Goal: Information Seeking & Learning: Check status

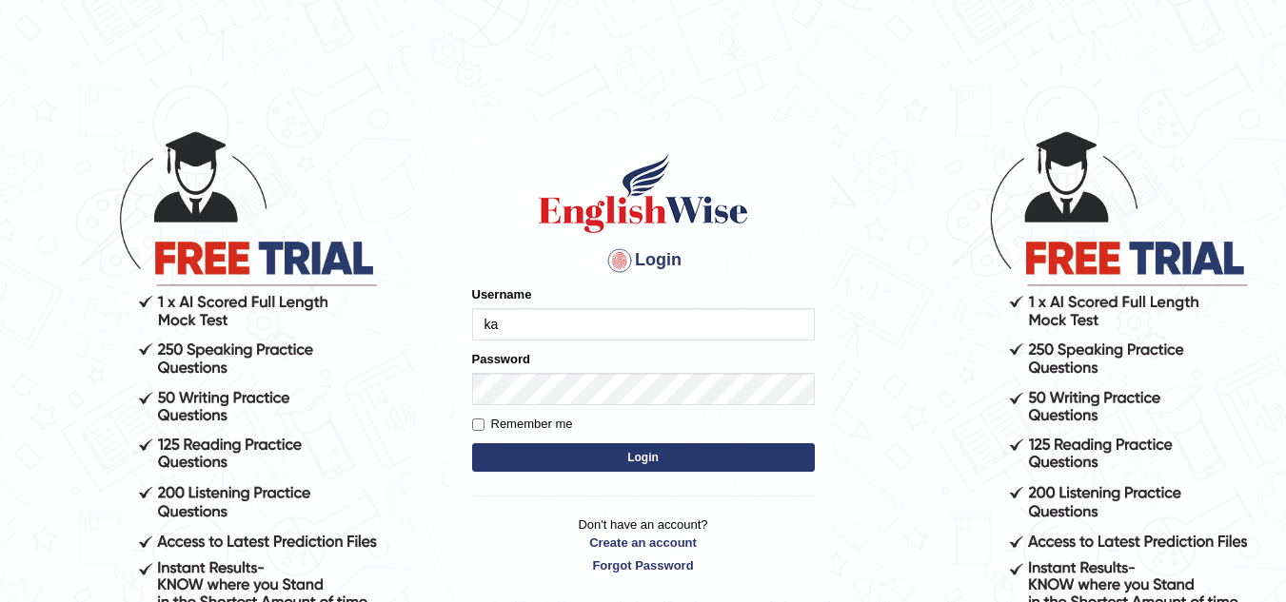
type input "Kamaljeetkaur"
click at [619, 458] on button "Login" at bounding box center [643, 457] width 343 height 29
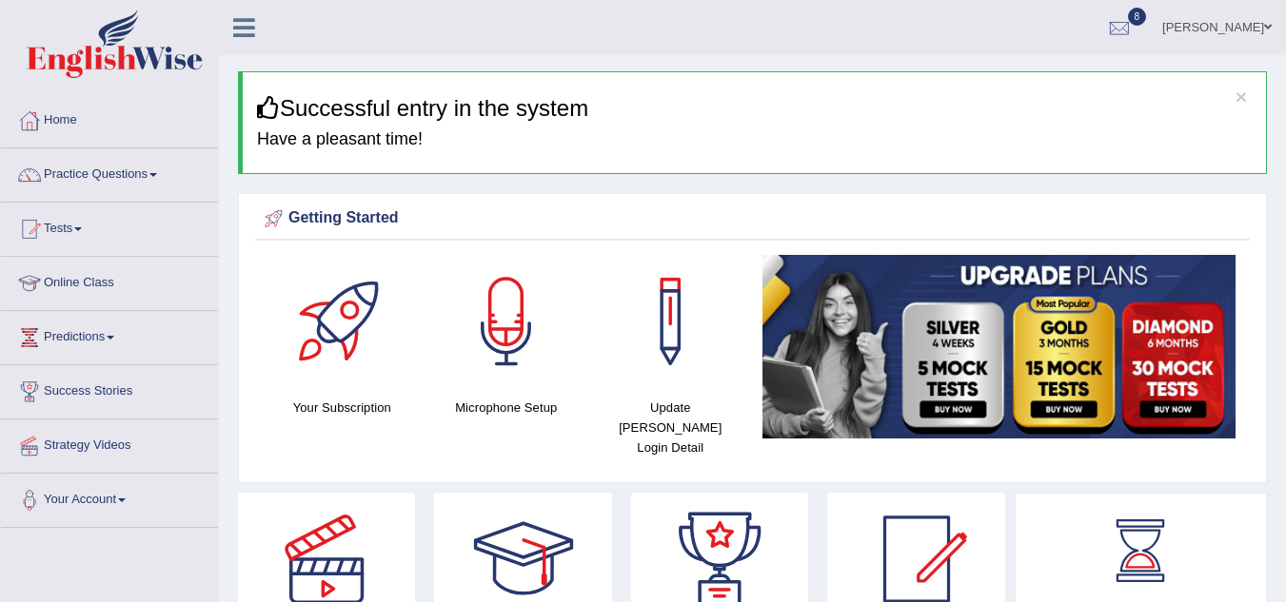
click at [80, 229] on link "Tests" at bounding box center [109, 227] width 217 height 48
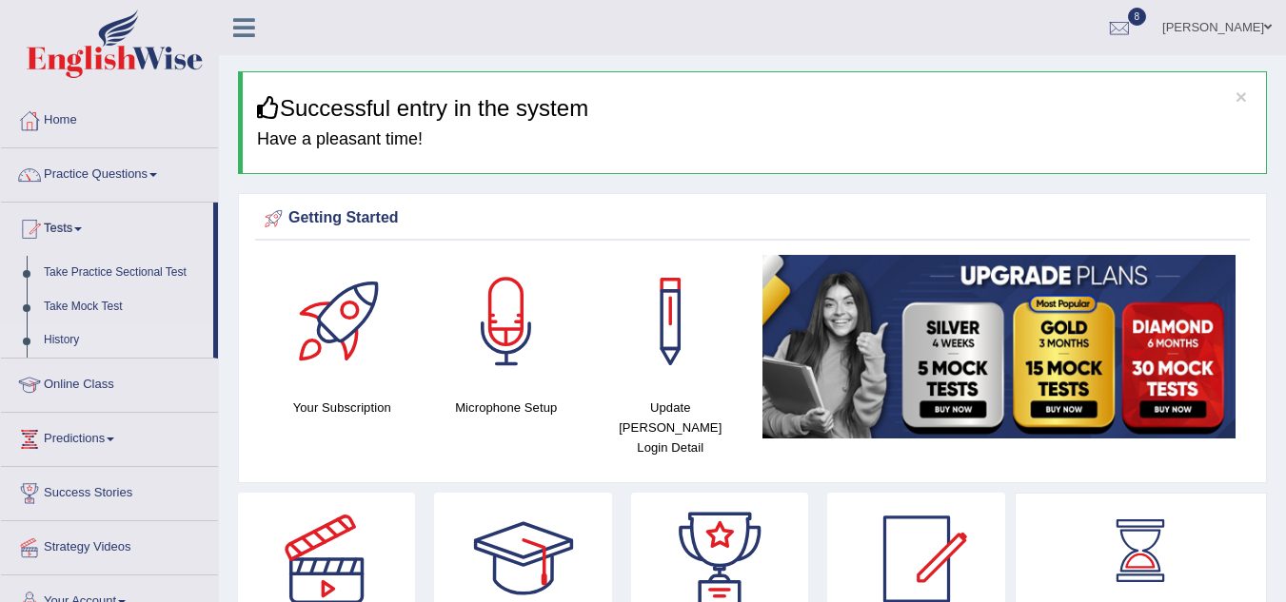
click at [54, 335] on link "History" at bounding box center [124, 341] width 178 height 34
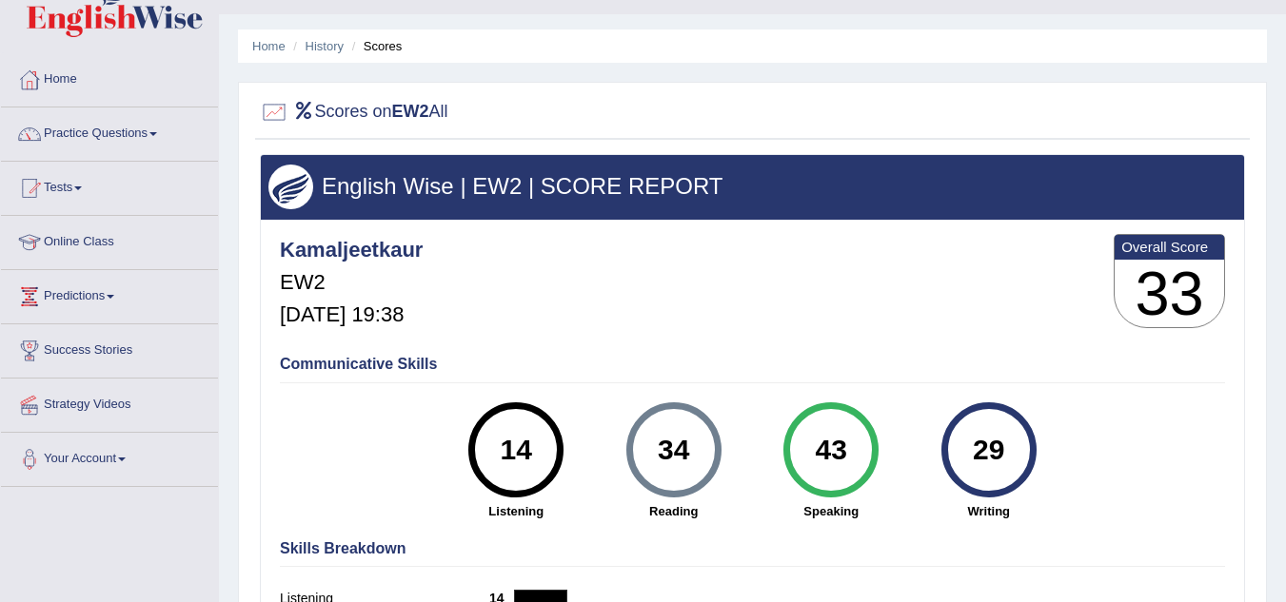
scroll to position [38, 0]
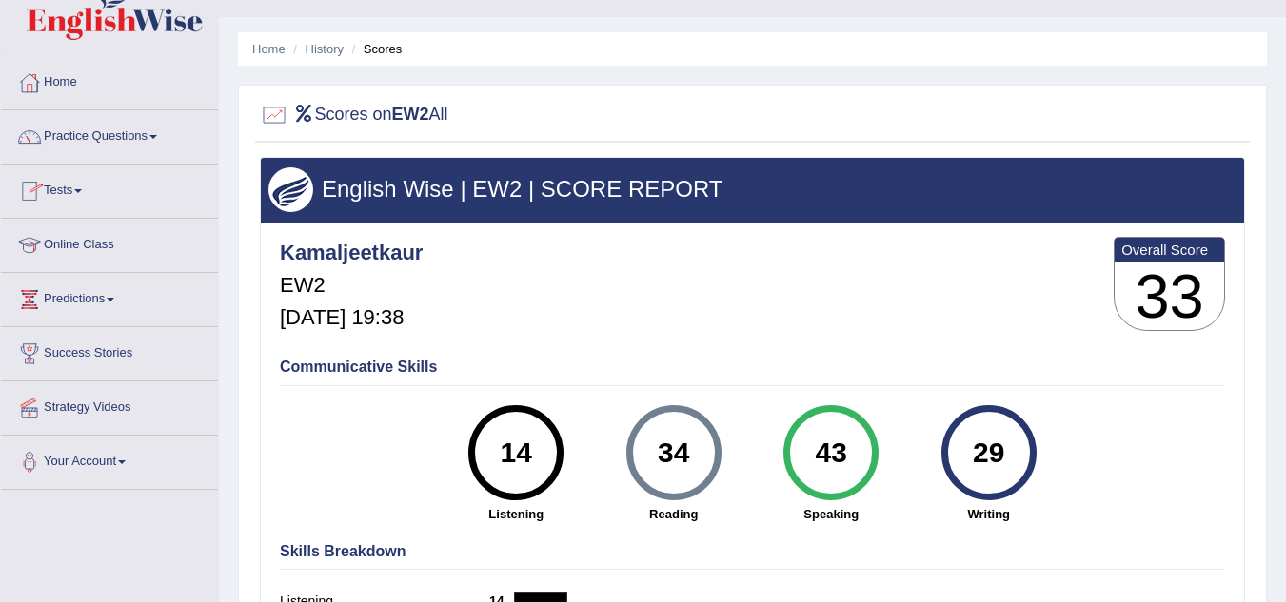
click at [78, 187] on link "Tests" at bounding box center [109, 189] width 217 height 48
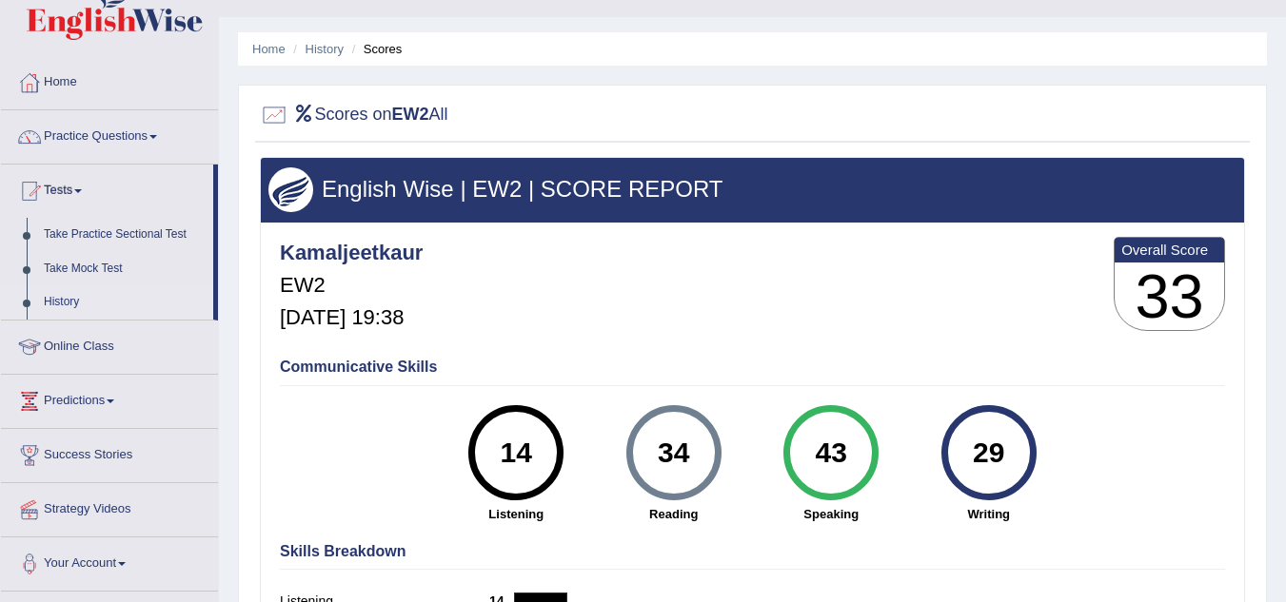
click at [53, 300] on link "History" at bounding box center [124, 302] width 178 height 34
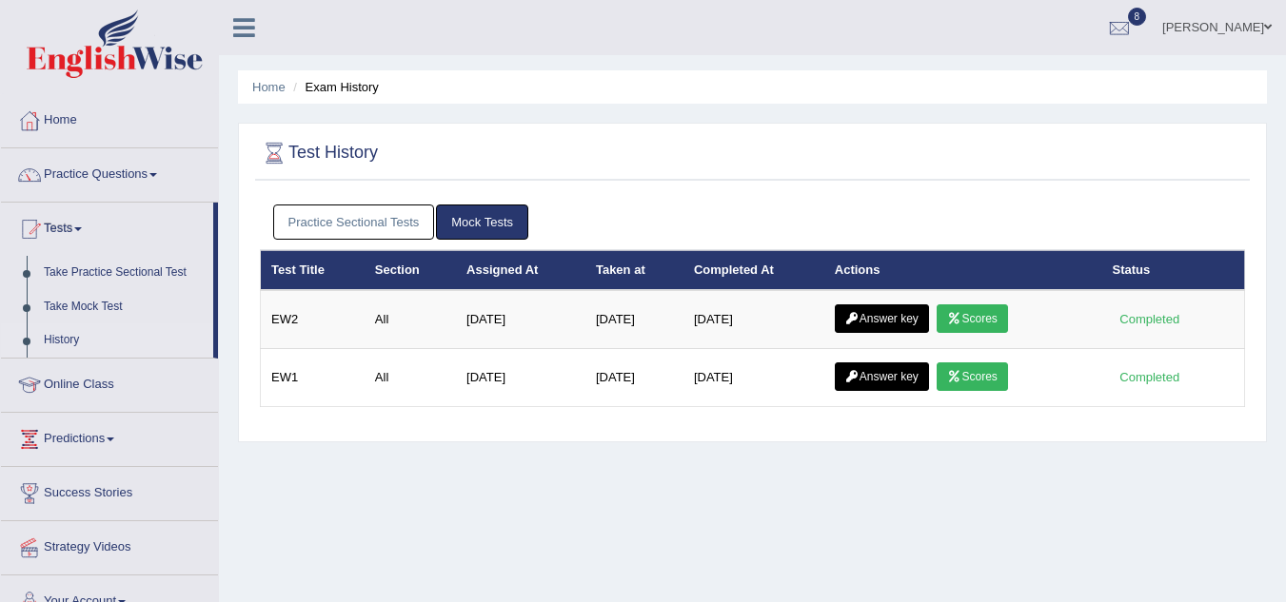
click at [870, 315] on link "Answer key" at bounding box center [882, 319] width 94 height 29
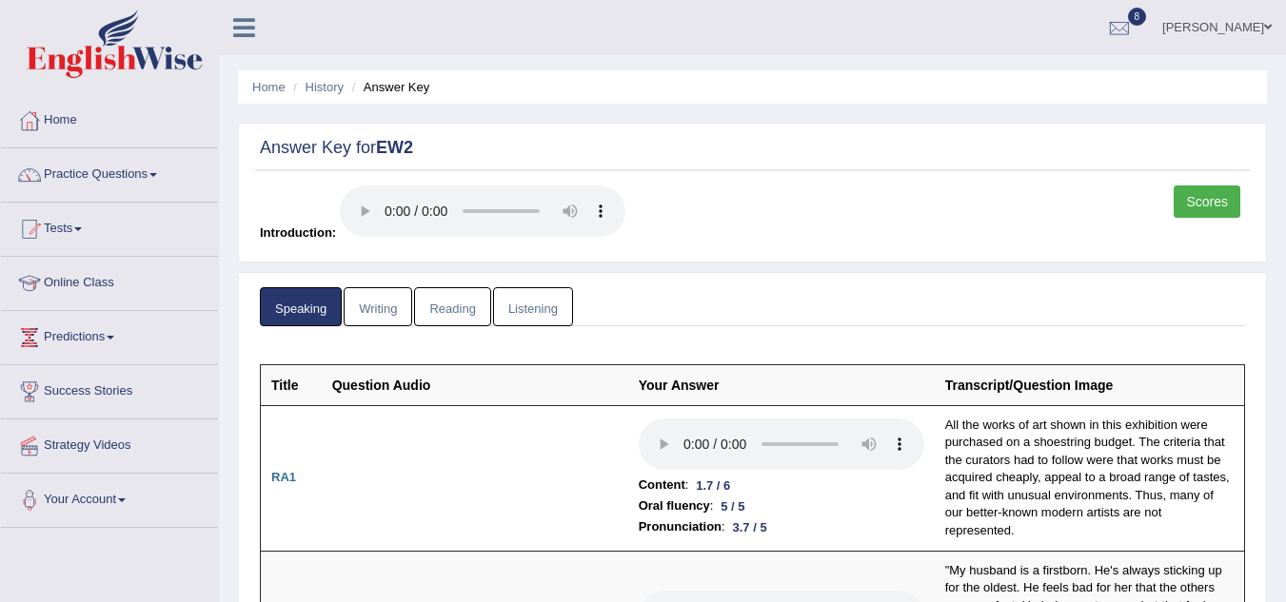
click at [387, 310] on link "Writing" at bounding box center [378, 306] width 69 height 39
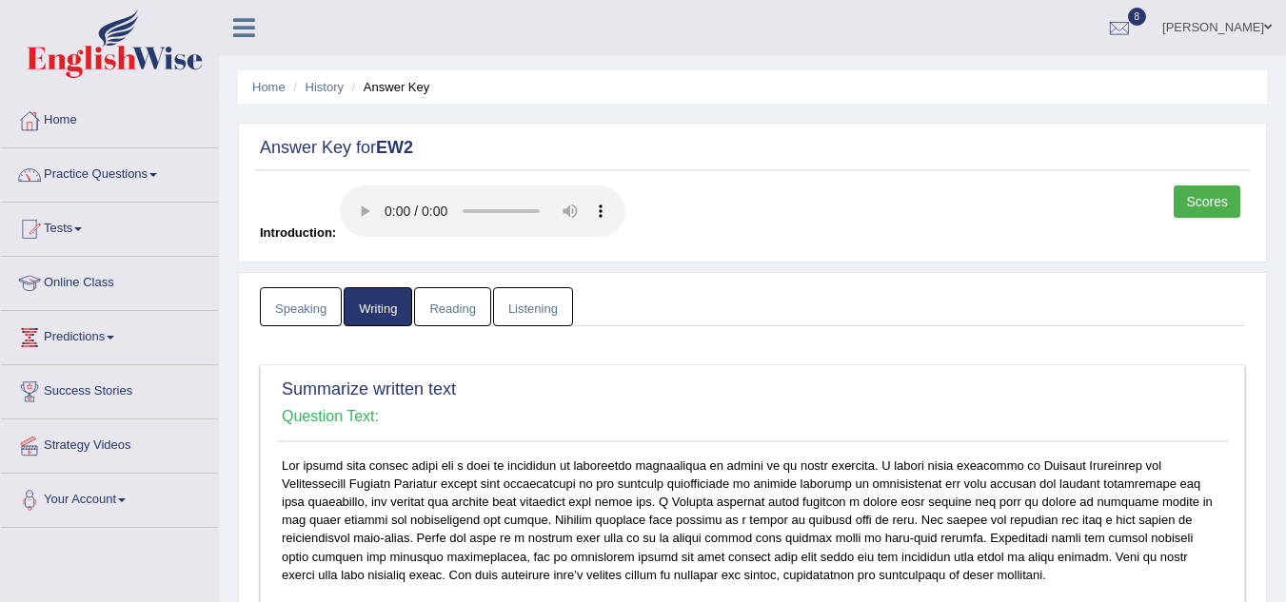
click at [458, 309] on link "Reading" at bounding box center [452, 306] width 76 height 39
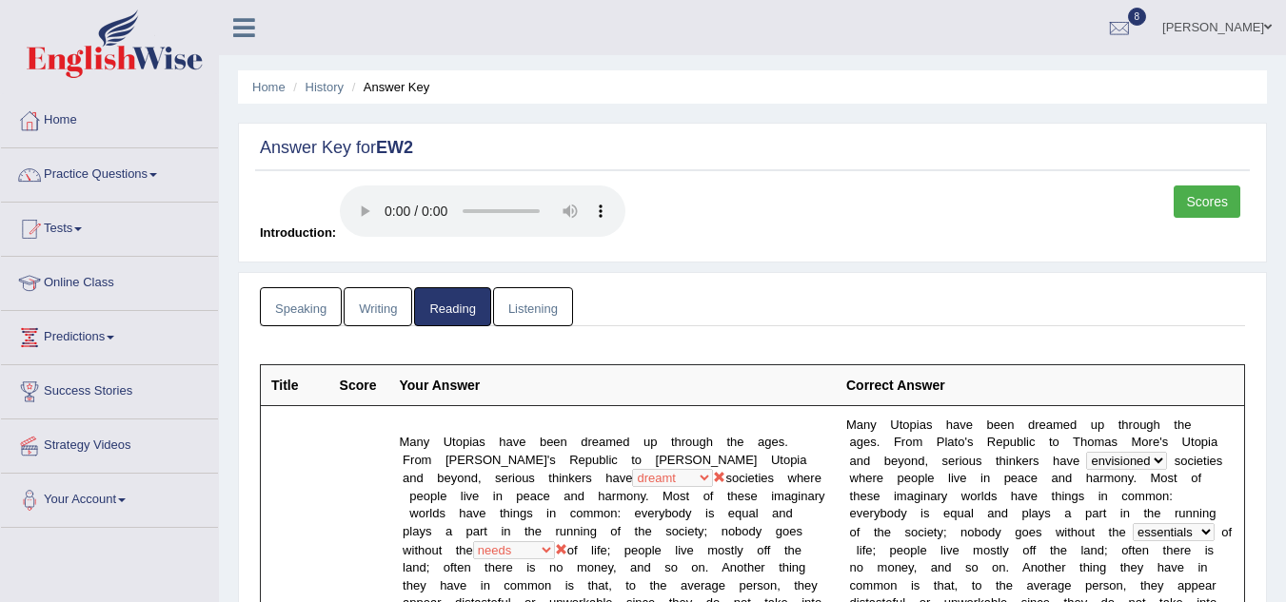
click at [534, 312] on link "Listening" at bounding box center [533, 306] width 80 height 39
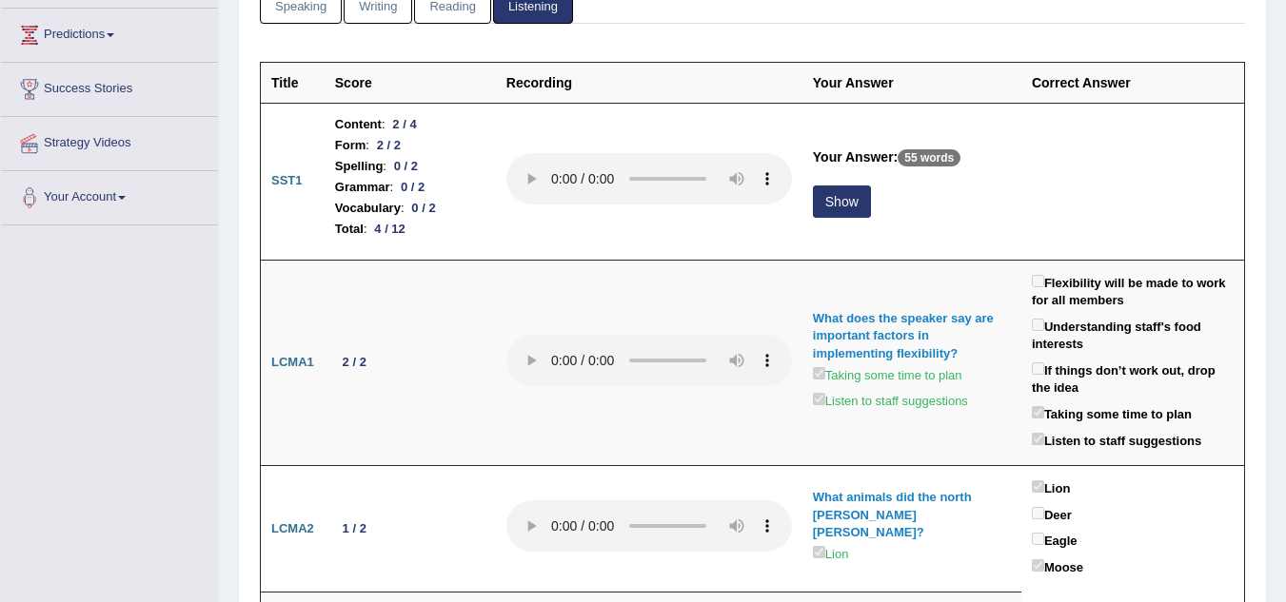
scroll to position [305, 0]
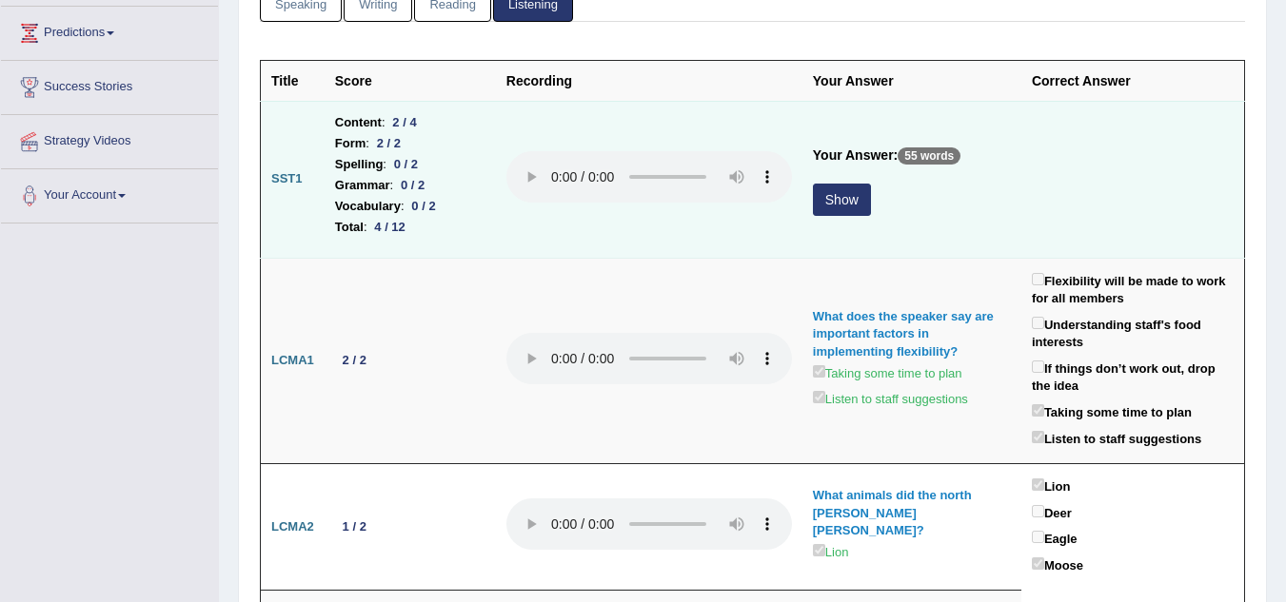
click at [838, 198] on button "Show" at bounding box center [842, 200] width 58 height 32
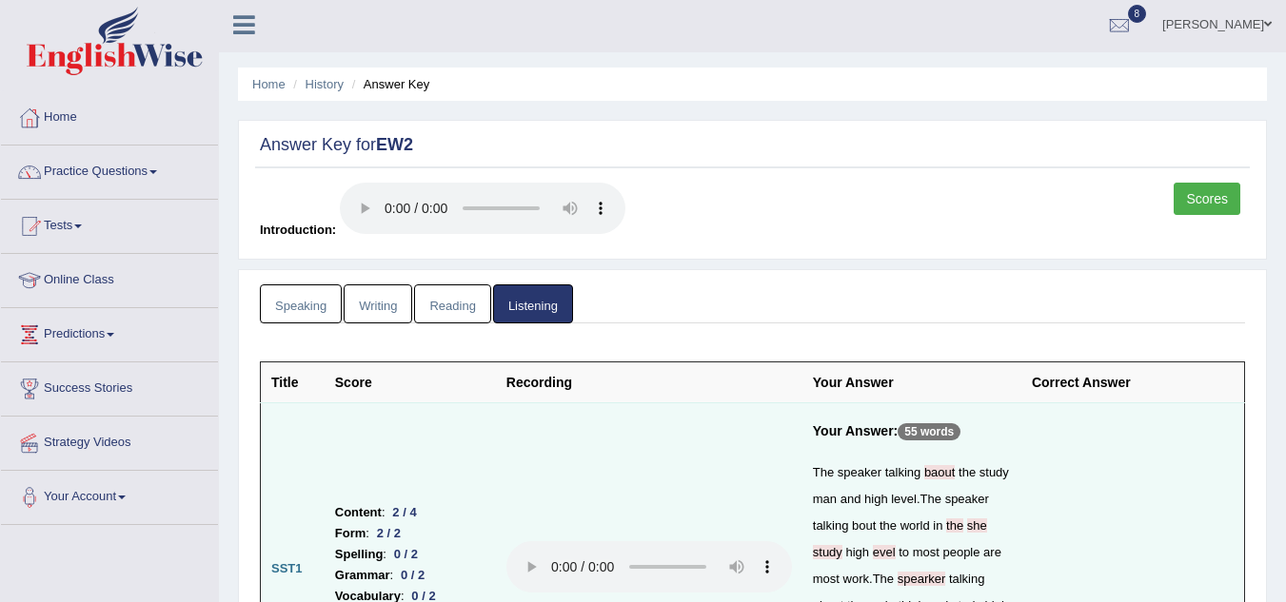
scroll to position [0, 0]
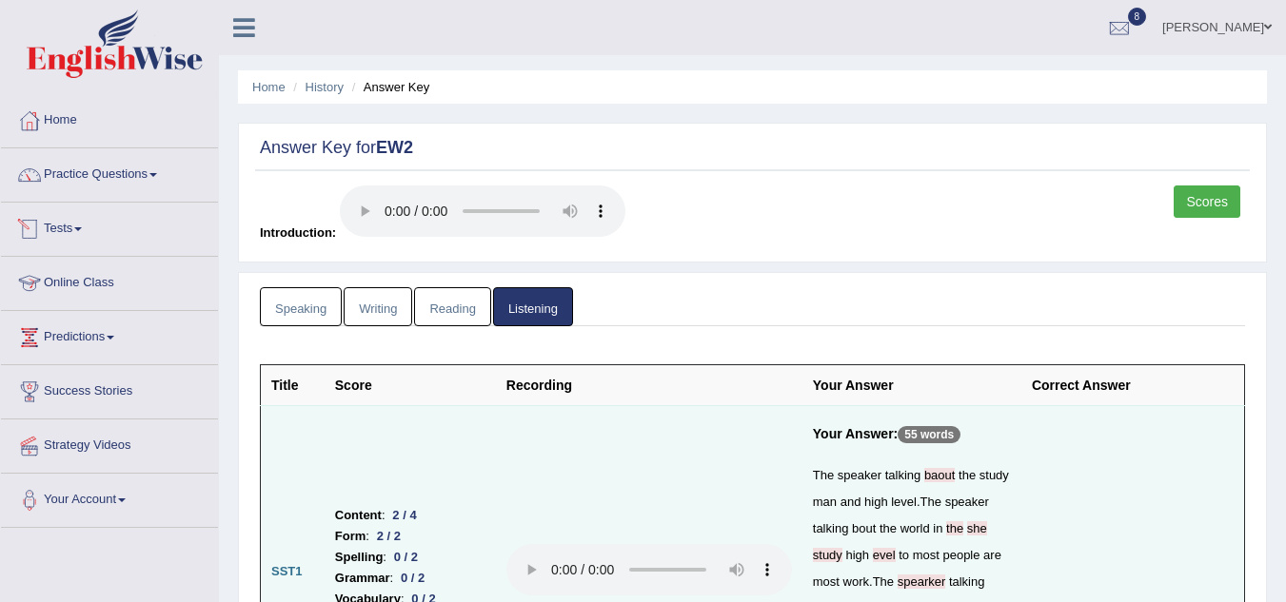
click at [87, 231] on link "Tests" at bounding box center [109, 227] width 217 height 48
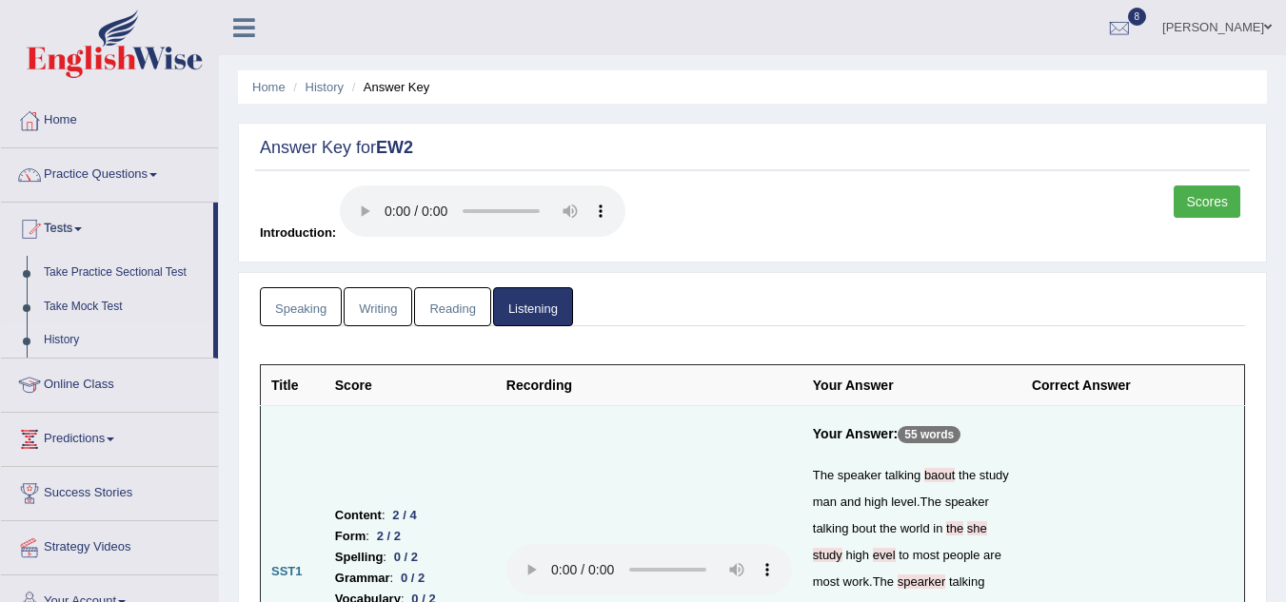
click at [76, 341] on link "History" at bounding box center [124, 341] width 178 height 34
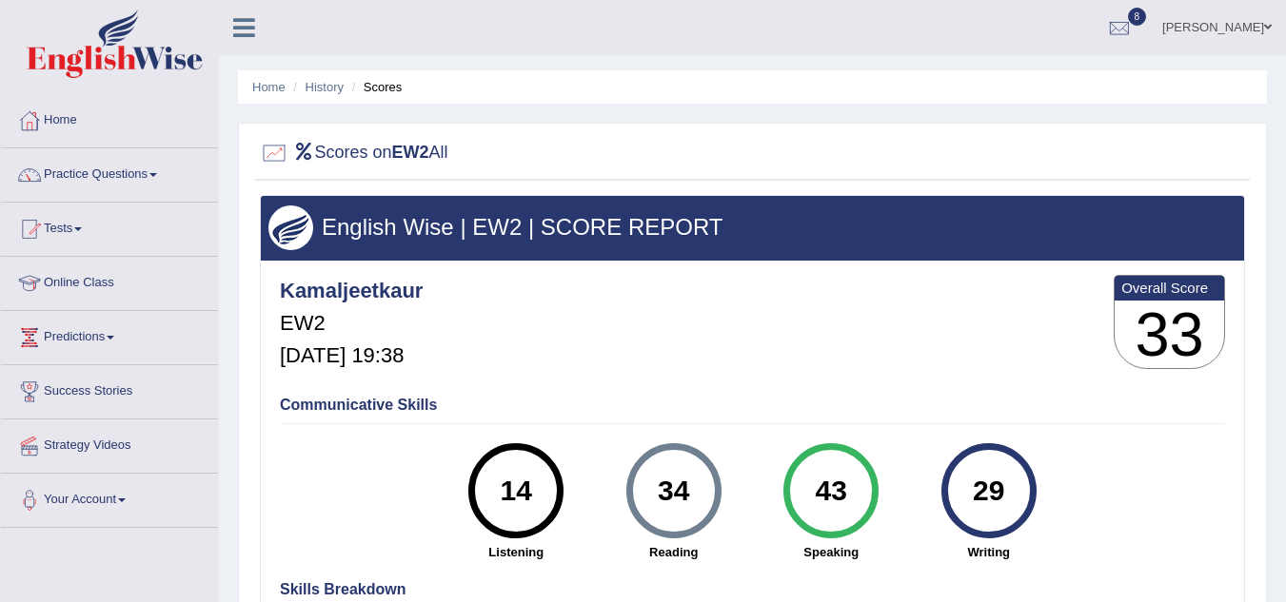
click at [985, 321] on div "Kamaljeetkaur EW2 Aug 21, 2025, 19:38 Overall Score 33" at bounding box center [752, 326] width 955 height 113
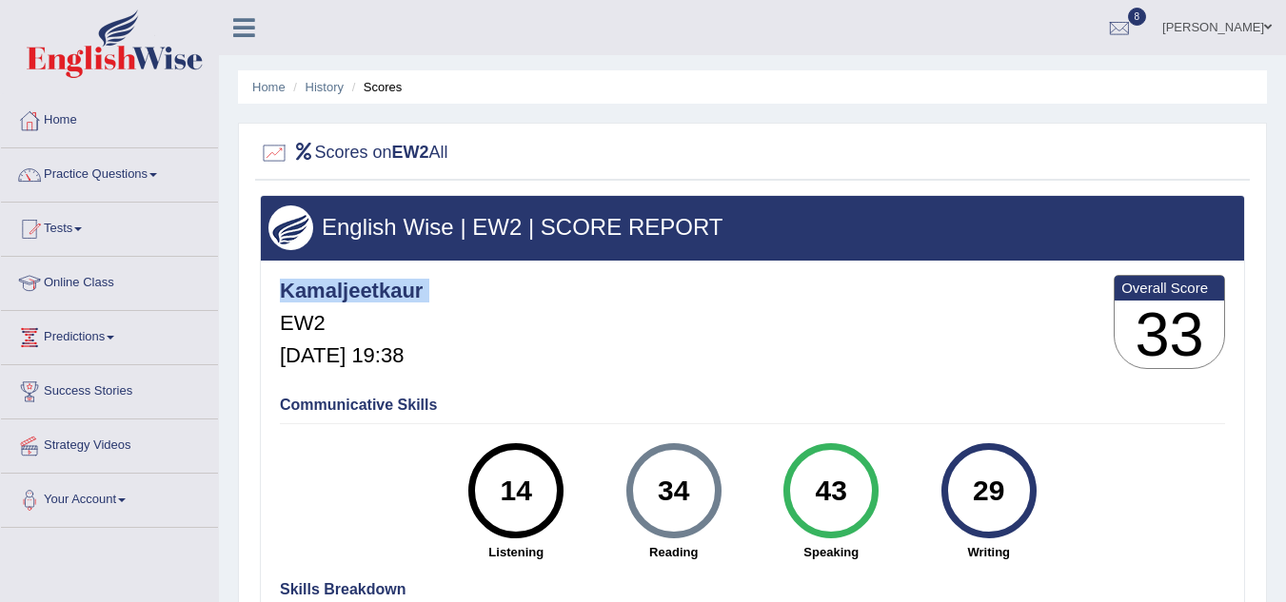
click at [985, 321] on div "Kamaljeetkaur EW2 Aug 21, 2025, 19:38 Overall Score 33" at bounding box center [752, 326] width 955 height 113
click at [77, 120] on link "Home" at bounding box center [109, 118] width 217 height 48
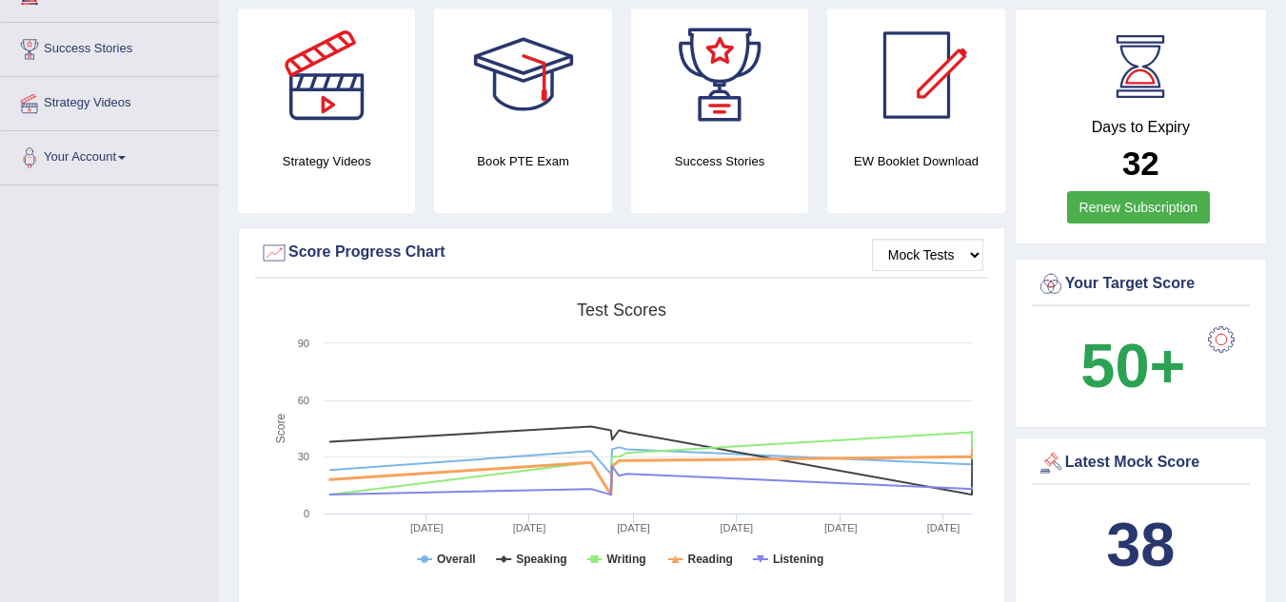
scroll to position [381, 0]
